Goal: Task Accomplishment & Management: Use online tool/utility

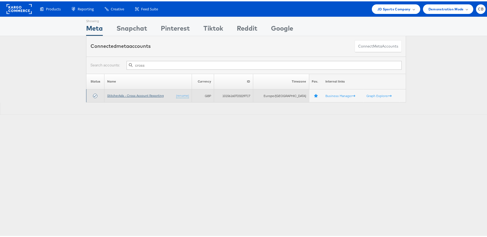
type input "cross"
click at [139, 93] on link "StitcherAds - Cross Account Reporting" at bounding box center [135, 94] width 57 height 4
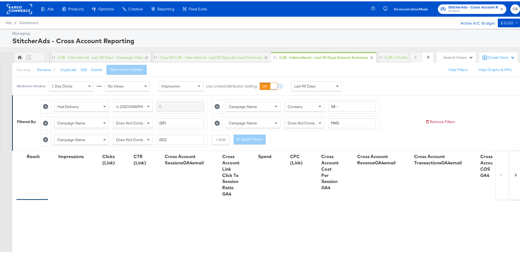
click at [335, 84] on span at bounding box center [338, 84] width 7 height 9
click at [360, 87] on div "[DATE]" at bounding box center [356, 87] width 9 height 4
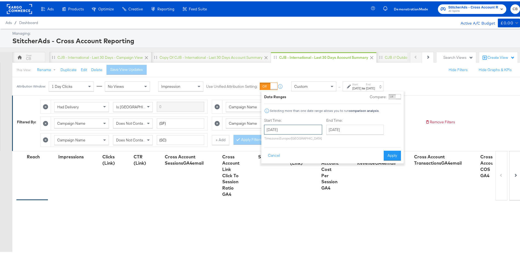
click at [282, 129] on input "[DATE]" at bounding box center [293, 128] width 58 height 10
click at [271, 162] on td "5" at bounding box center [270, 164] width 9 height 8
type input "[DATE]"
click at [346, 127] on input "[DATE]" at bounding box center [354, 128] width 57 height 10
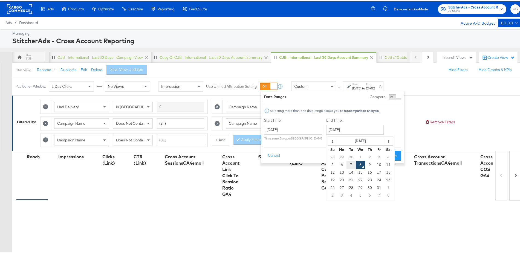
click at [351, 163] on td "7" at bounding box center [350, 164] width 9 height 8
type input "[DATE]"
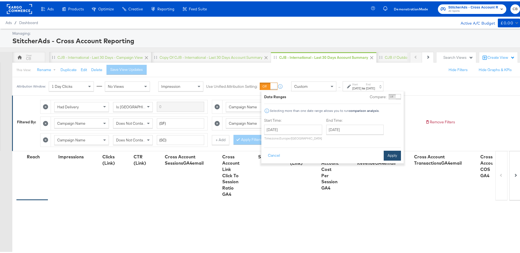
click at [395, 157] on button "Apply" at bounding box center [392, 154] width 17 height 10
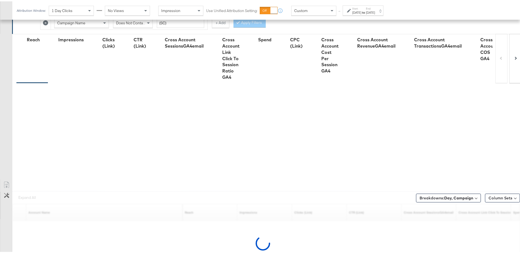
scroll to position [120, 0]
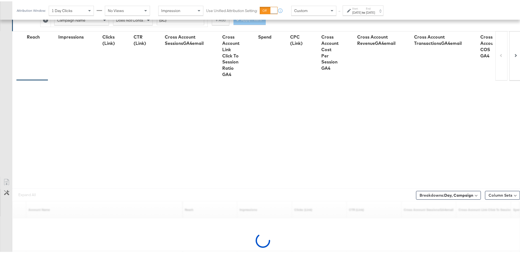
click at [443, 188] on div "Breakdowns: Day, Campaign" at bounding box center [448, 193] width 65 height 11
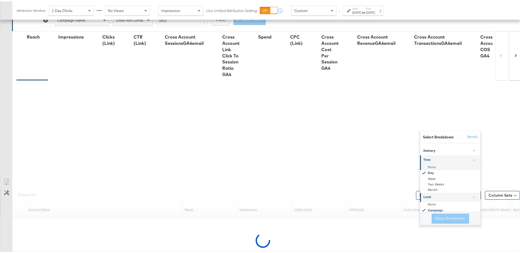
click at [432, 164] on div "None" at bounding box center [450, 165] width 59 height 5
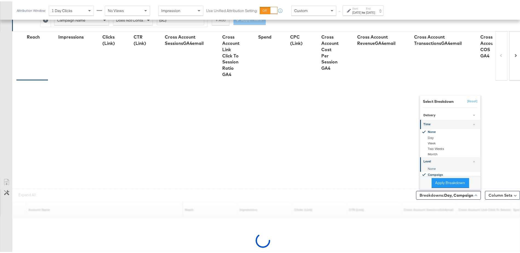
click at [429, 165] on div "None" at bounding box center [450, 167] width 59 height 5
click at [437, 180] on button "Apply Breakdown" at bounding box center [449, 182] width 37 height 10
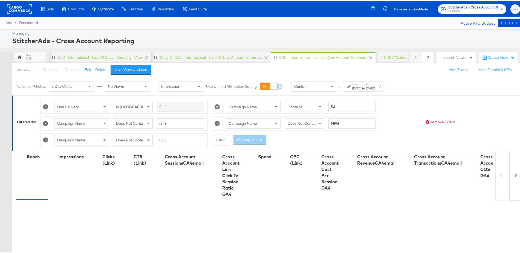
scroll to position [147, 0]
click at [21, 5] on rect at bounding box center [19, 8] width 25 height 10
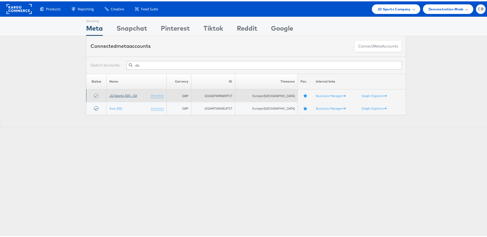
type input "de"
click at [131, 92] on link "JD Sports (DE) - SA" at bounding box center [123, 94] width 28 height 4
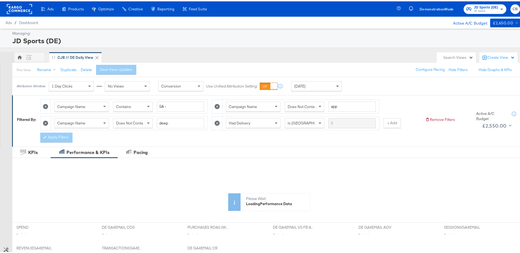
click at [336, 84] on span at bounding box center [337, 85] width 3 height 2
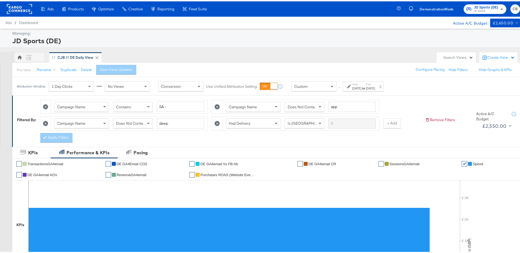
click at [359, 88] on div "[DATE]" at bounding box center [356, 87] width 9 height 4
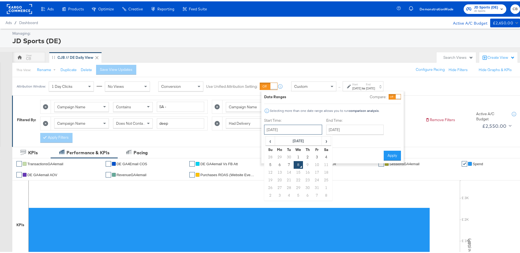
click at [285, 124] on input "[DATE]" at bounding box center [293, 128] width 58 height 10
click at [268, 164] on td "5" at bounding box center [270, 164] width 9 height 8
type input "[DATE]"
click at [365, 122] on div "End Time: [DATE] ‹ [DATE] › Su Mo Tu We Th Fr Sa 28 29 30 1 2 3 4 5 6 7 8 9 10 …" at bounding box center [356, 129] width 60 height 25
click at [355, 125] on input "[DATE]" at bounding box center [354, 128] width 57 height 10
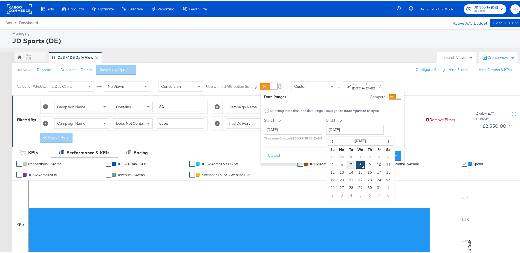
click at [350, 164] on td "7" at bounding box center [350, 164] width 9 height 8
type input "[DATE]"
click at [394, 152] on button "Apply" at bounding box center [392, 154] width 17 height 10
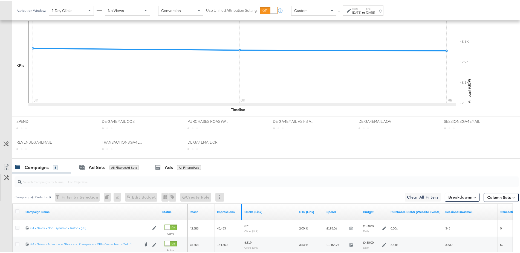
scroll to position [213, 0]
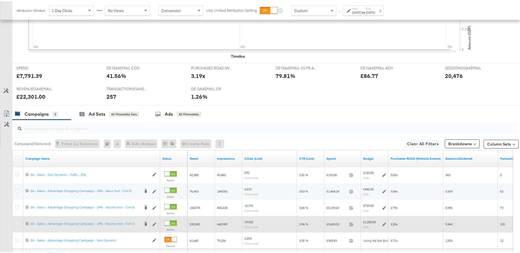
click at [18, 221] on icon at bounding box center [17, 222] width 4 height 4
click at [0, 0] on input "checkbox" at bounding box center [0, 0] width 0 height 0
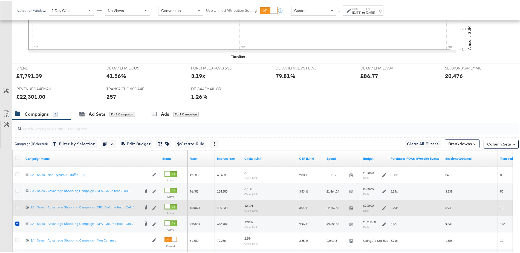
click at [17, 204] on icon at bounding box center [17, 206] width 4 height 4
click at [0, 0] on input "checkbox" at bounding box center [0, 0] width 0 height 0
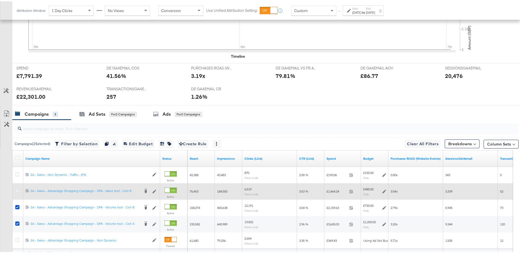
click at [17, 187] on icon at bounding box center [17, 189] width 4 height 4
click at [0, 0] on input "checkbox" at bounding box center [0, 0] width 0 height 0
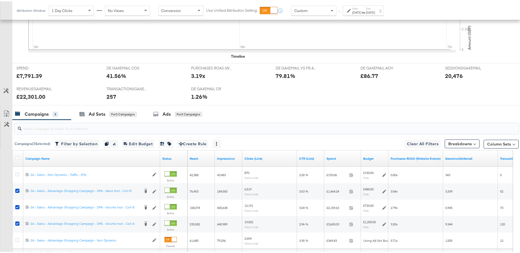
click at [84, 126] on input "search" at bounding box center [247, 125] width 451 height 11
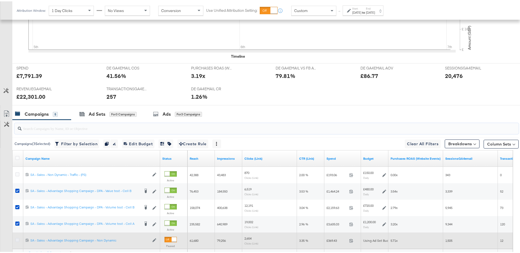
click at [18, 237] on icon at bounding box center [17, 239] width 4 height 4
click at [0, 0] on input "checkbox" at bounding box center [0, 0] width 0 height 0
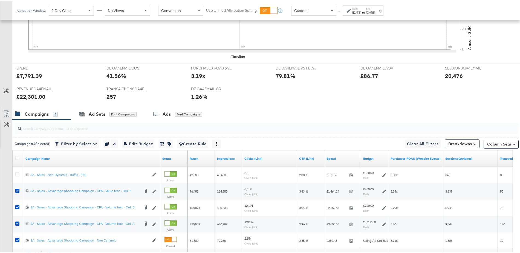
scroll to position [262, 0]
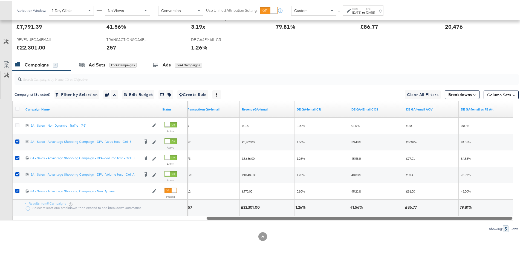
drag, startPoint x: 314, startPoint y: 215, endPoint x: 525, endPoint y: 219, distance: 211.2
click at [503, 93] on button "Column Sets" at bounding box center [500, 93] width 35 height 9
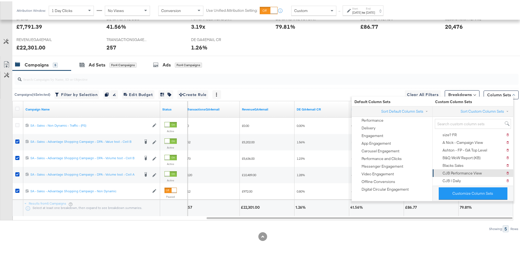
click at [460, 172] on div "CJB Performance View" at bounding box center [461, 171] width 39 height 5
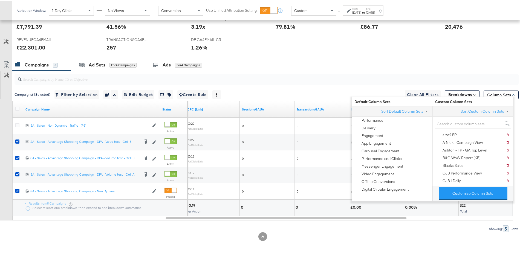
click at [342, 228] on div "Showing: 5 Rows" at bounding box center [259, 227] width 518 height 7
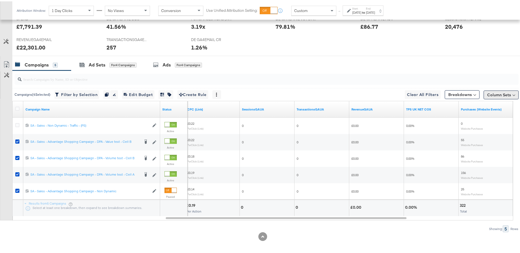
click at [499, 91] on button "Column Sets" at bounding box center [500, 93] width 35 height 9
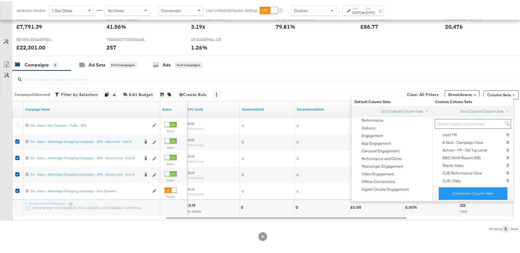
click at [454, 121] on input "search" at bounding box center [473, 123] width 76 height 10
type input "de"
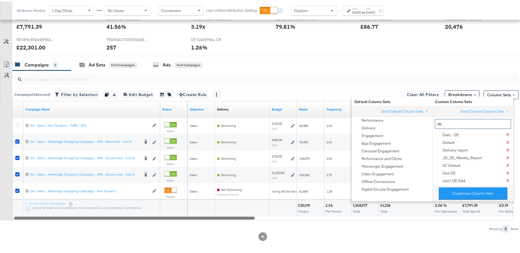
drag, startPoint x: 321, startPoint y: 215, endPoint x: 142, endPoint y: 211, distance: 178.7
click at [142, 211] on div "Campaign Name Status Objective Delivery Sorting Unavailable Budget Reach Freque…" at bounding box center [262, 160] width 501 height 120
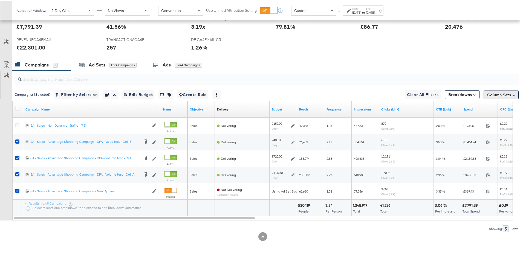
click at [503, 93] on button "Column Sets" at bounding box center [500, 93] width 35 height 9
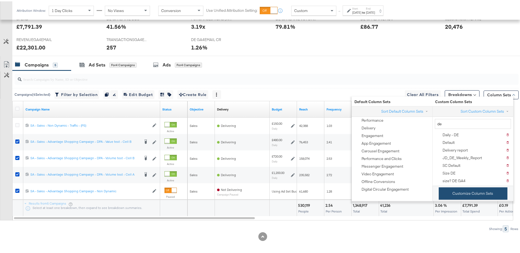
click at [474, 188] on button "Customize Column Sets" at bounding box center [473, 192] width 69 height 12
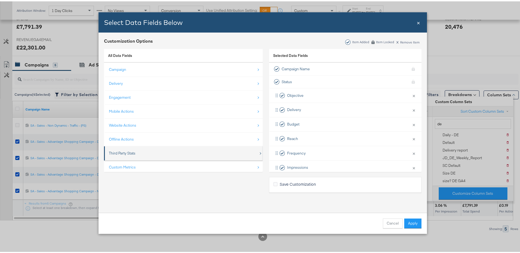
click at [115, 147] on div "Third Party Stats" at bounding box center [184, 151] width 150 height 11
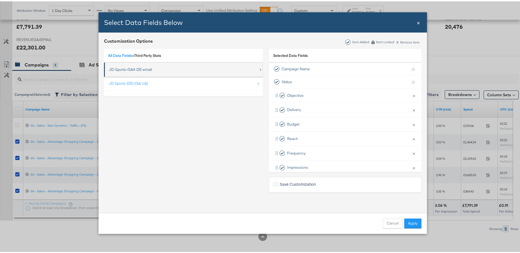
click at [137, 68] on div "JD-Sports-GA4-DE-email" at bounding box center [130, 68] width 43 height 5
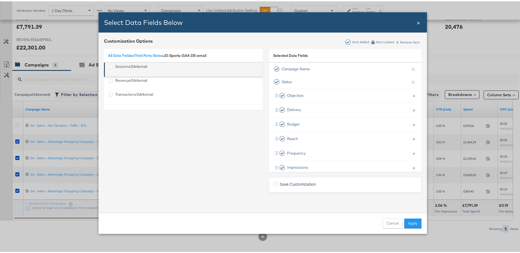
click at [145, 67] on div "SessionsGA4email" at bounding box center [184, 68] width 150 height 11
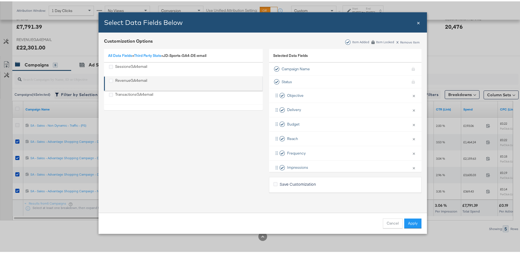
click at [140, 80] on div "RevenueGA4email" at bounding box center [131, 82] width 32 height 11
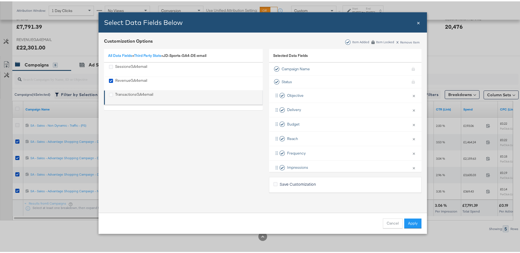
click at [133, 92] on div "TransactionsGA4email" at bounding box center [134, 96] width 38 height 11
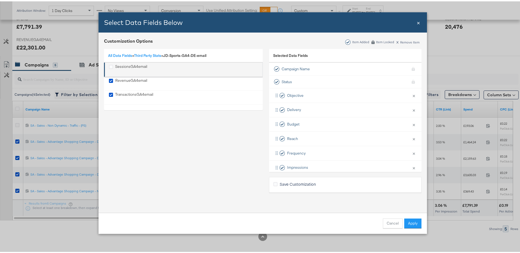
click at [126, 66] on div "SessionsGA4email" at bounding box center [131, 68] width 32 height 11
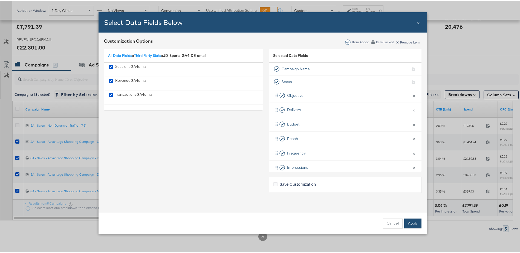
click at [407, 224] on button "Apply" at bounding box center [412, 222] width 17 height 10
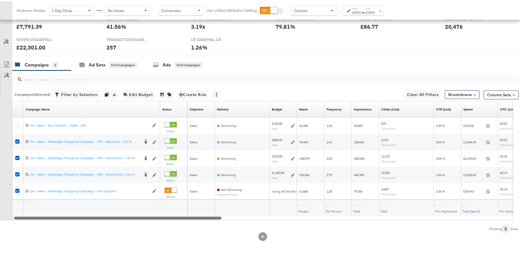
scroll to position [213, 0]
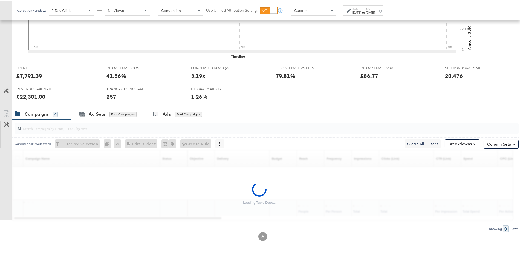
drag, startPoint x: 451, startPoint y: 215, endPoint x: 468, endPoint y: 214, distance: 17.3
click at [468, 214] on div "Loading Table Data..." at bounding box center [259, 192] width 518 height 54
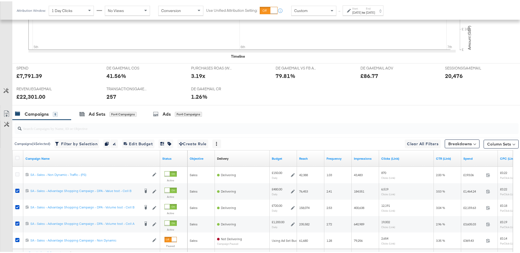
scroll to position [262, 0]
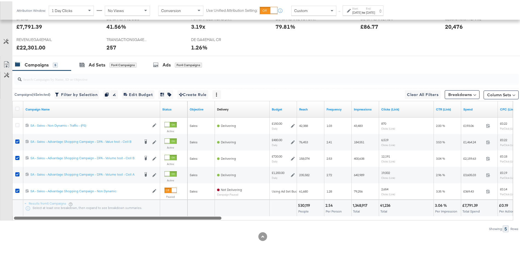
click at [507, 215] on div at bounding box center [263, 216] width 501 height 5
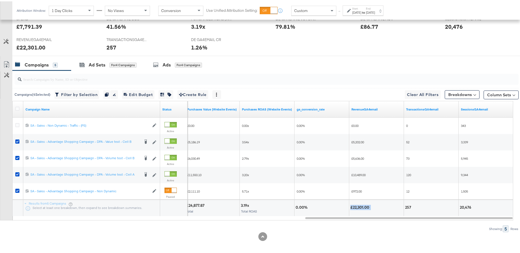
drag, startPoint x: 350, startPoint y: 205, endPoint x: 384, endPoint y: 205, distance: 33.9
click at [384, 205] on div "£22,301.00" at bounding box center [376, 206] width 52 height 5
